Goal: Transaction & Acquisition: Download file/media

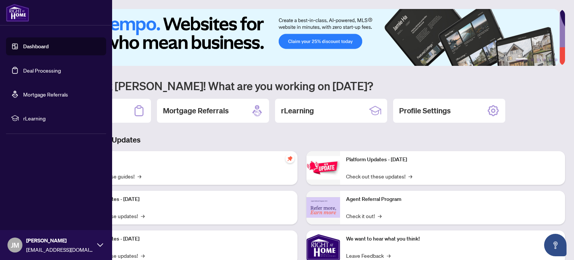
click at [23, 71] on link "Deal Processing" at bounding box center [42, 70] width 38 height 7
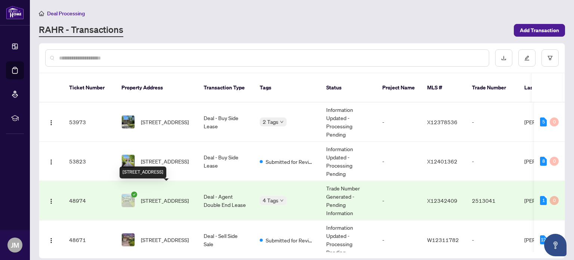
click at [165, 196] on span "[STREET_ADDRESS]" at bounding box center [165, 200] width 48 height 8
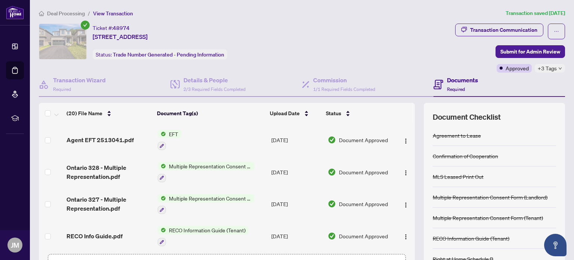
click at [120, 142] on span "Agent EFT 2513041.pdf" at bounding box center [100, 139] width 67 height 9
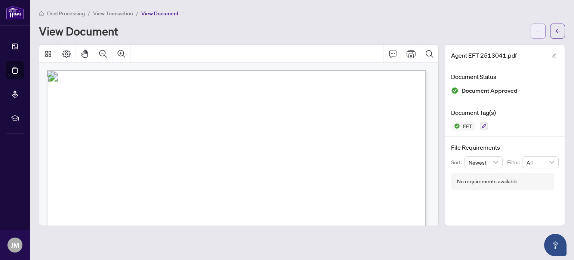
click at [532, 31] on button "button" at bounding box center [538, 31] width 15 height 15
click at [498, 47] on span "Download" at bounding box center [511, 47] width 57 height 8
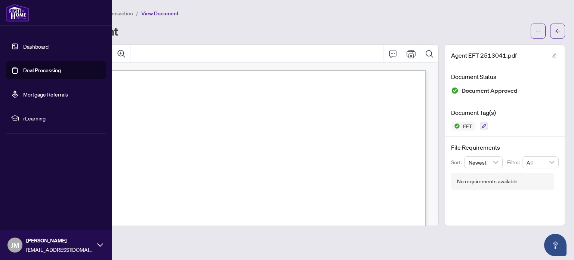
click at [23, 72] on link "Deal Processing" at bounding box center [42, 70] width 38 height 7
